Goal: Task Accomplishment & Management: Complete application form

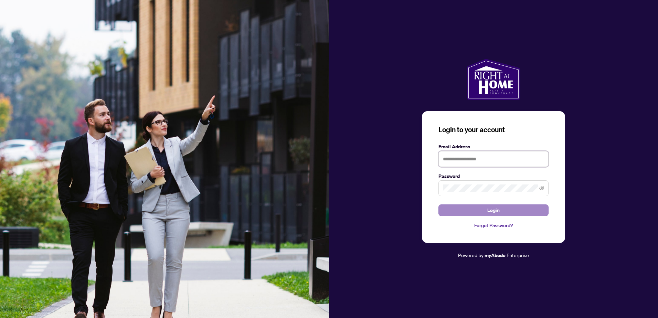
type input "**********"
click at [485, 212] on button "Login" at bounding box center [494, 211] width 110 height 12
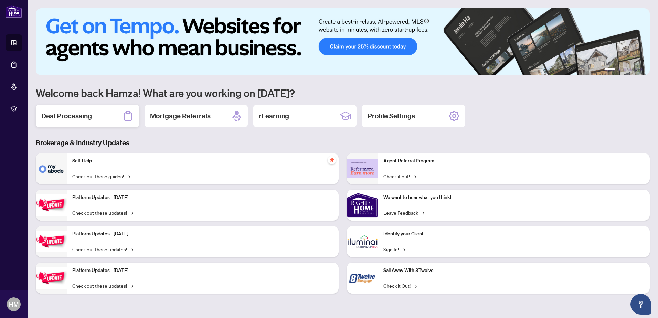
click at [114, 115] on div "Deal Processing" at bounding box center [87, 116] width 103 height 22
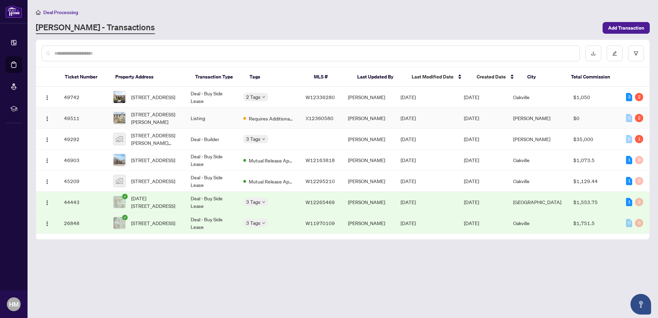
click at [226, 123] on td "Listing" at bounding box center [211, 118] width 53 height 21
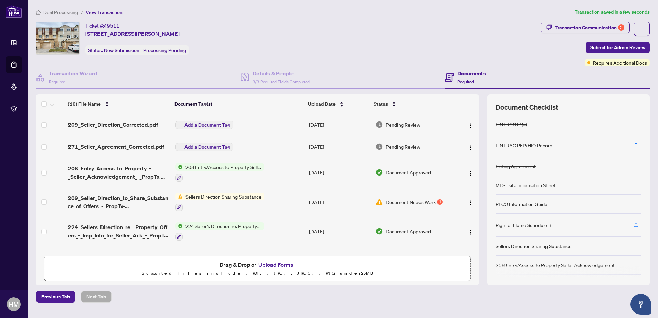
click at [205, 125] on span "Add a Document Tag" at bounding box center [208, 125] width 46 height 5
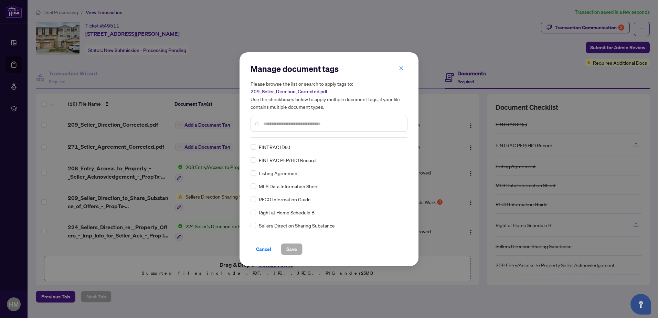
click at [287, 124] on input "text" at bounding box center [332, 124] width 138 height 8
click at [256, 226] on div "Sellers Direction Sharing Substance" at bounding box center [327, 226] width 153 height 8
click at [289, 245] on span "Save" at bounding box center [291, 249] width 11 height 11
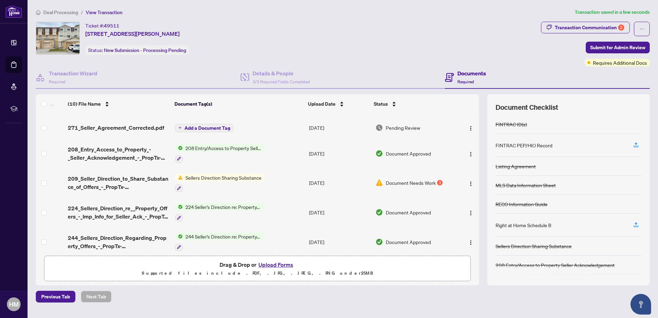
scroll to position [15, 0]
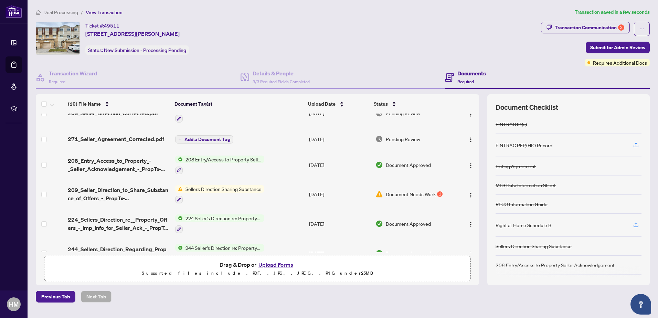
click at [201, 140] on span "Add a Document Tag" at bounding box center [208, 139] width 46 height 5
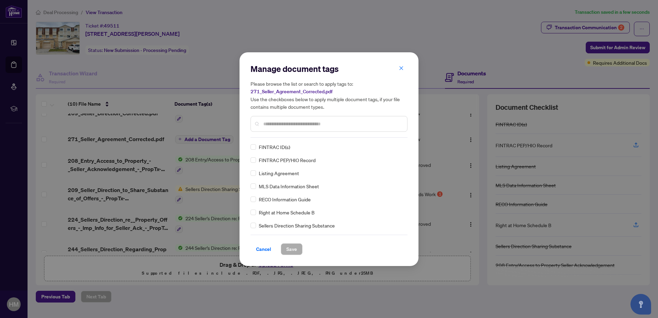
click at [273, 125] on input "text" at bounding box center [332, 124] width 138 height 8
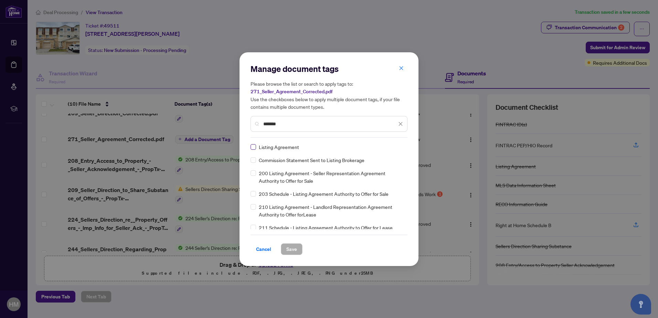
type input "*******"
click at [294, 251] on span "Save" at bounding box center [291, 249] width 11 height 11
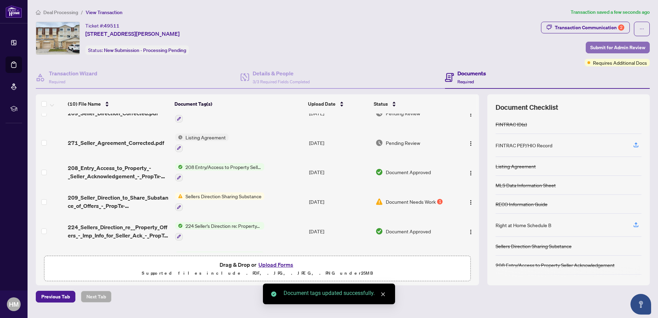
click at [590, 46] on span "Submit for Admin Review" at bounding box center [617, 47] width 55 height 11
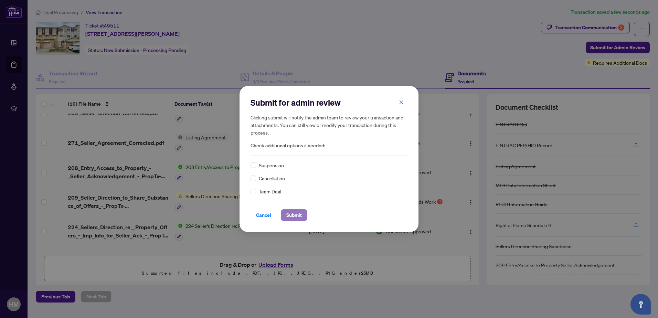
click at [301, 218] on span "Submit" at bounding box center [293, 215] width 15 height 11
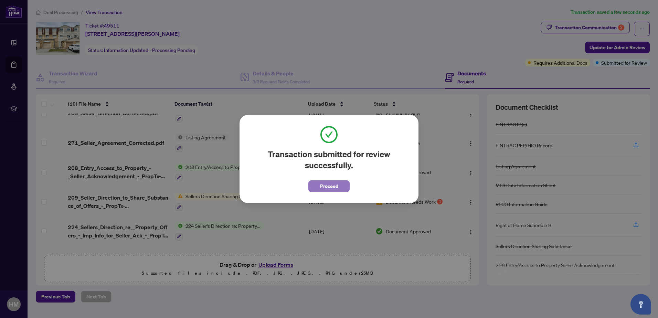
click at [333, 188] on span "Proceed" at bounding box center [329, 186] width 18 height 11
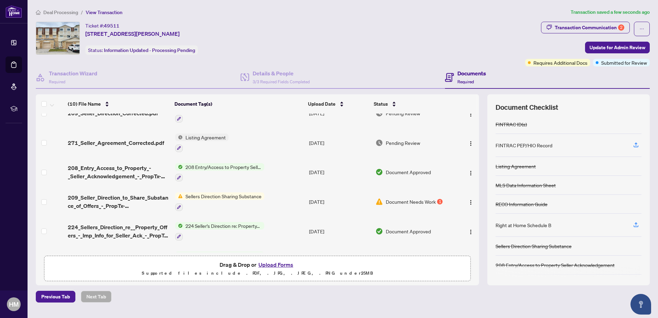
scroll to position [0, 0]
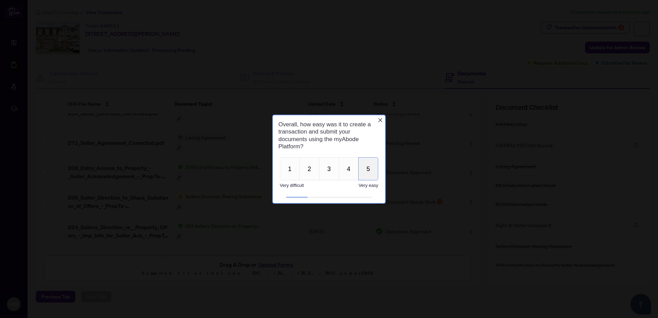
click at [367, 167] on button "5" at bounding box center [368, 168] width 20 height 23
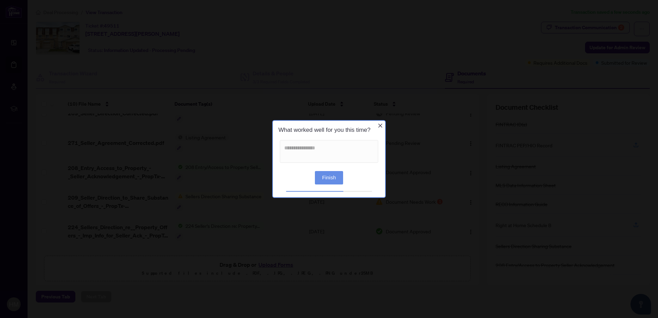
click at [331, 175] on button "Finish" at bounding box center [329, 177] width 28 height 13
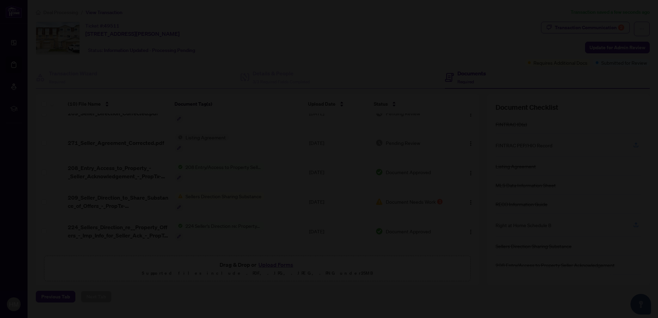
click at [412, 151] on div at bounding box center [329, 159] width 658 height 318
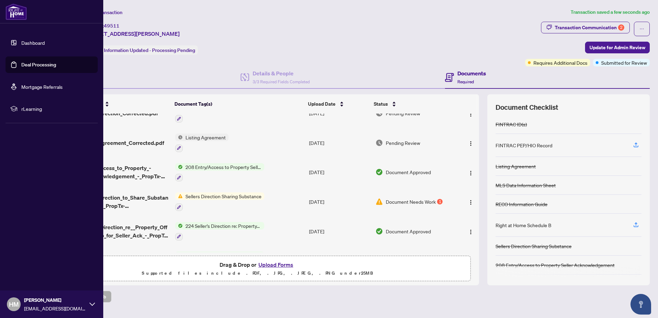
click at [30, 68] on link "Deal Processing" at bounding box center [38, 65] width 35 height 6
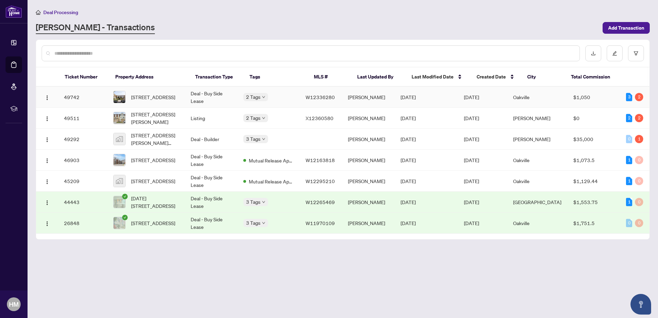
click at [232, 92] on td "Deal - Buy Side Lease" at bounding box center [211, 97] width 53 height 21
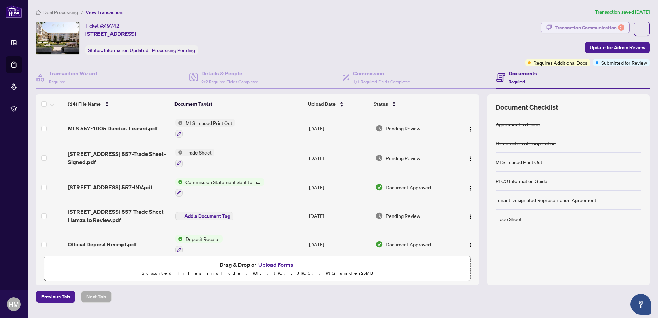
click at [567, 30] on div "Transaction Communication 2" at bounding box center [590, 27] width 70 height 11
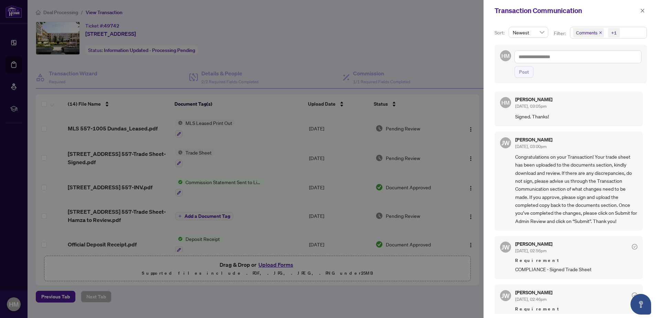
click at [346, 63] on div at bounding box center [329, 159] width 658 height 318
click at [643, 10] on icon "close" at bounding box center [642, 10] width 5 height 5
